Goal: Navigation & Orientation: Find specific page/section

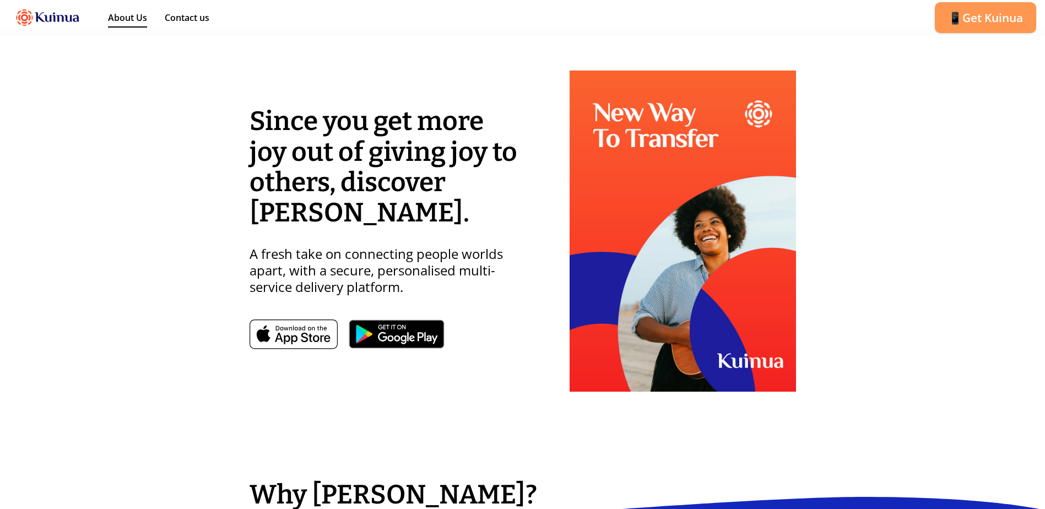
click at [119, 17] on link "About Us" at bounding box center [127, 19] width 39 height 17
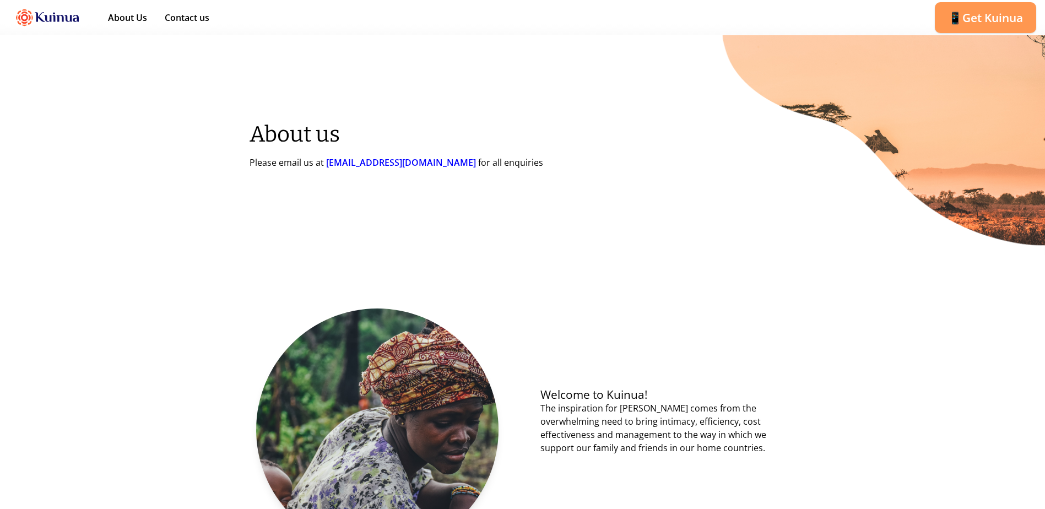
click at [56, 13] on img at bounding box center [47, 17] width 77 height 31
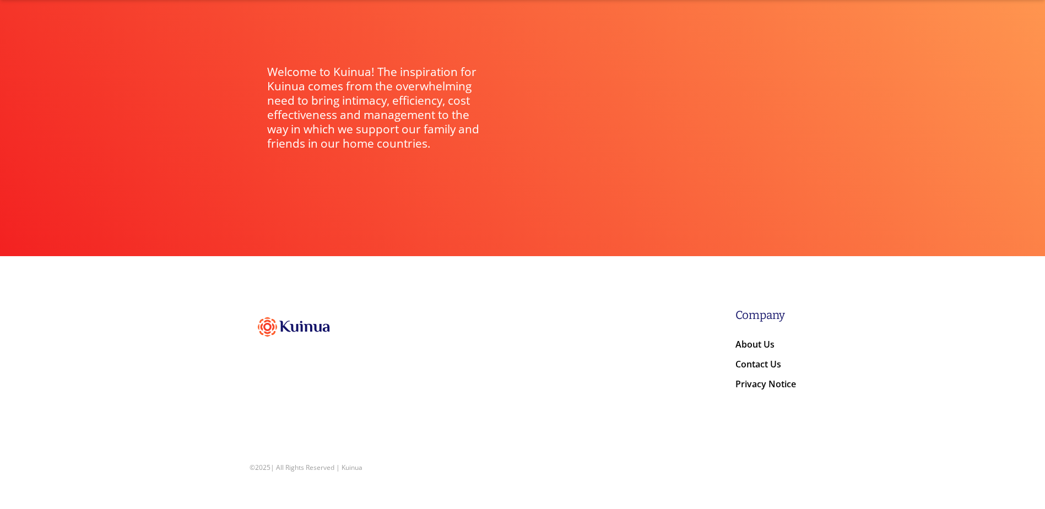
scroll to position [2267, 0]
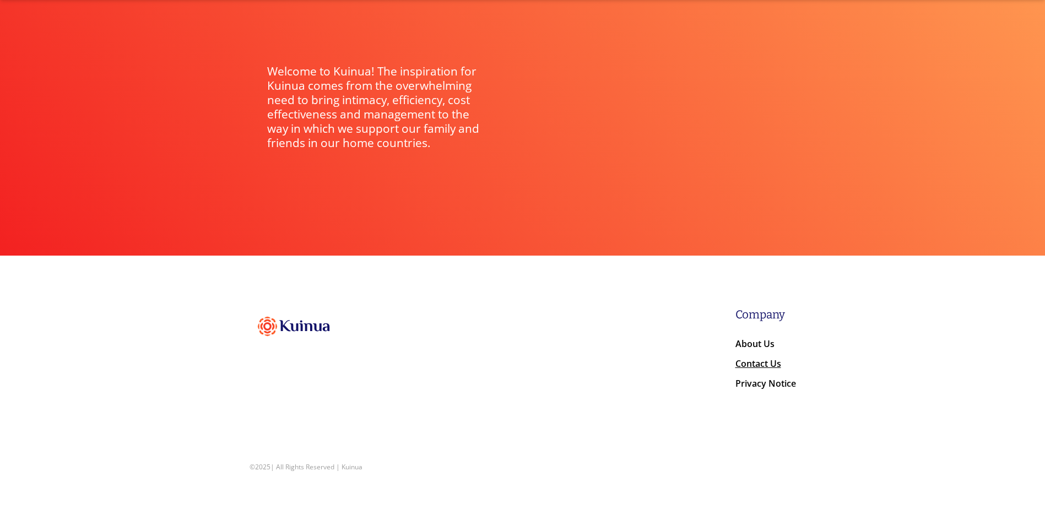
click at [754, 363] on link "Contact Us" at bounding box center [758, 364] width 46 height 15
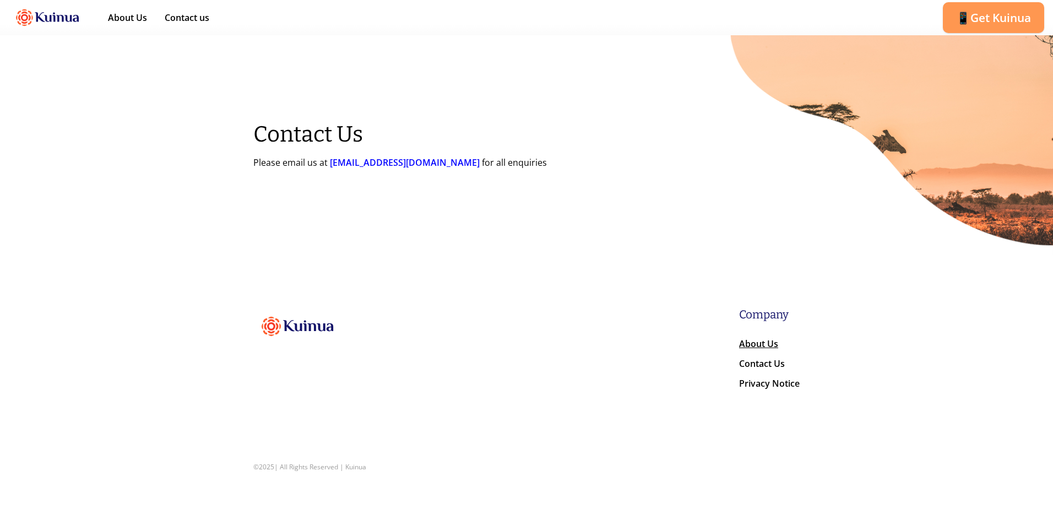
click at [771, 346] on link "About Us" at bounding box center [758, 345] width 39 height 15
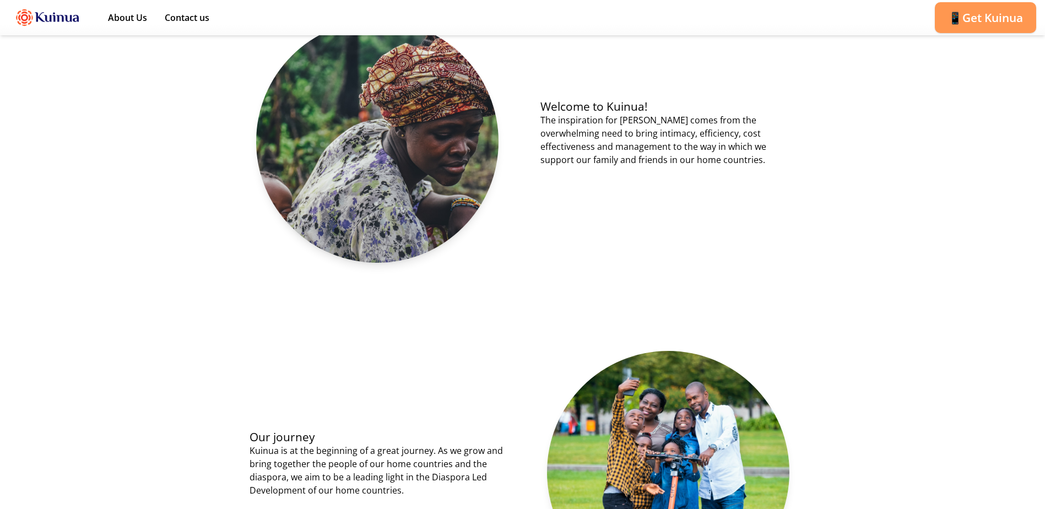
scroll to position [3, 0]
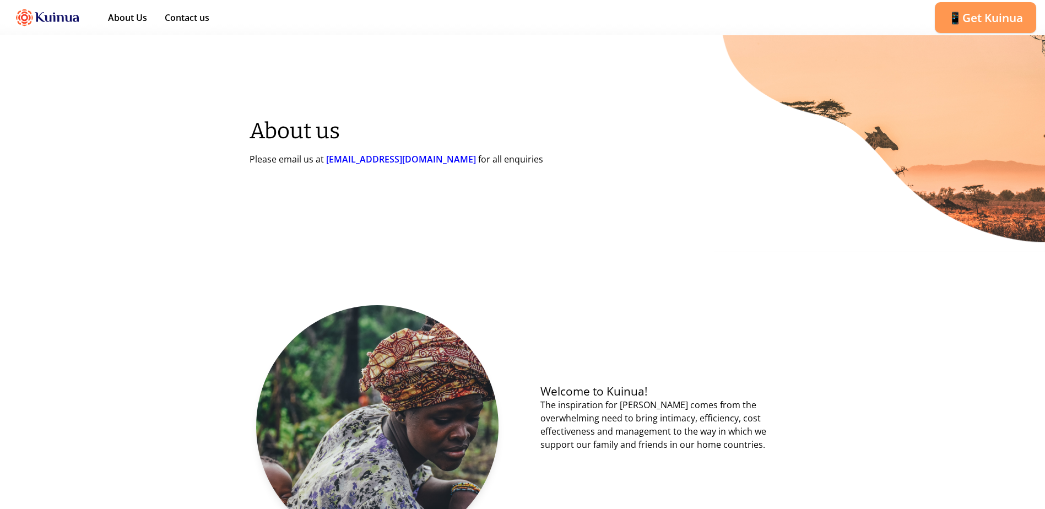
click at [52, 13] on img at bounding box center [47, 17] width 77 height 31
